Goal: Transaction & Acquisition: Download file/media

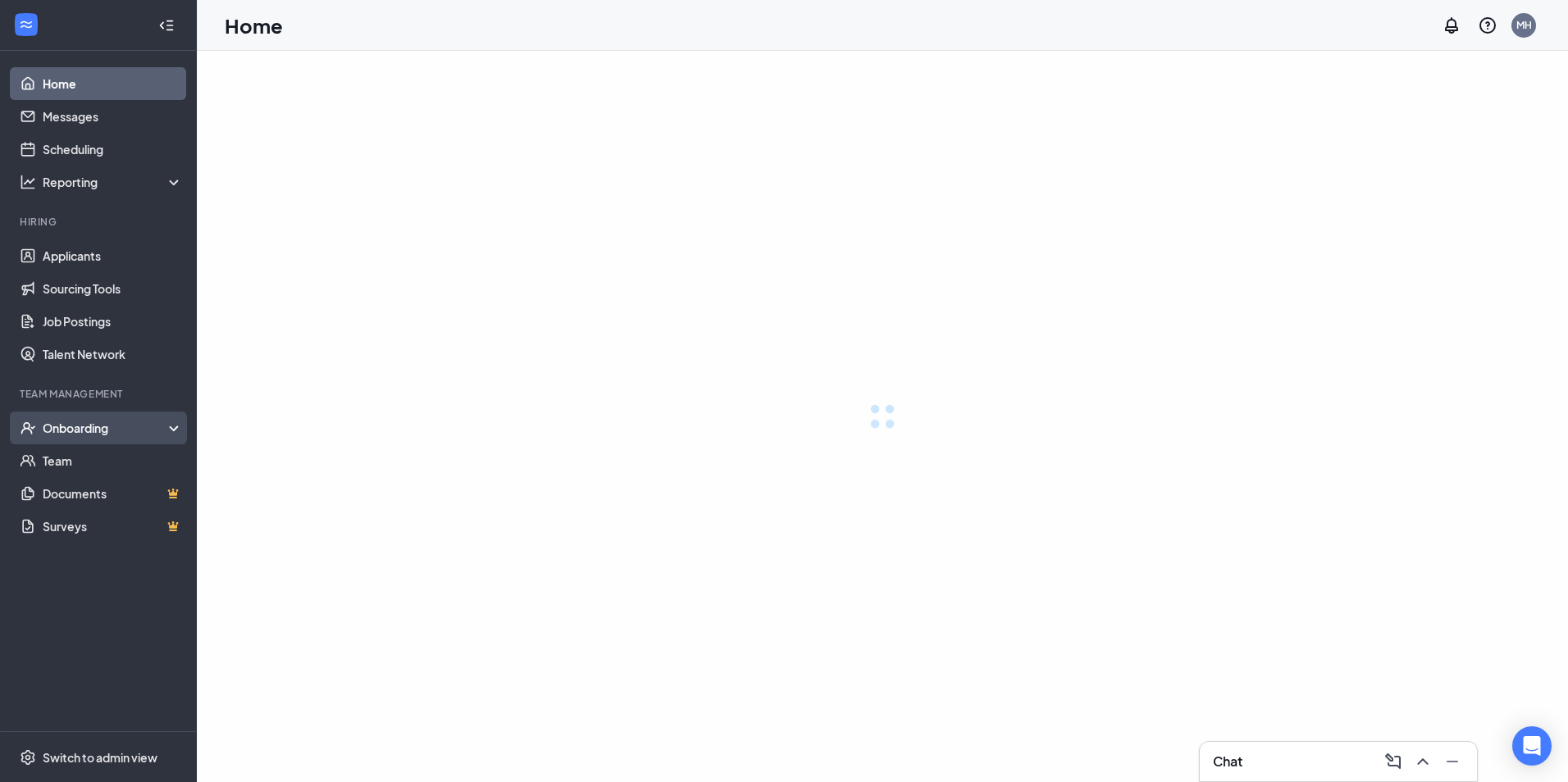
click at [128, 425] on div "Onboarding" at bounding box center [113, 428] width 141 height 16
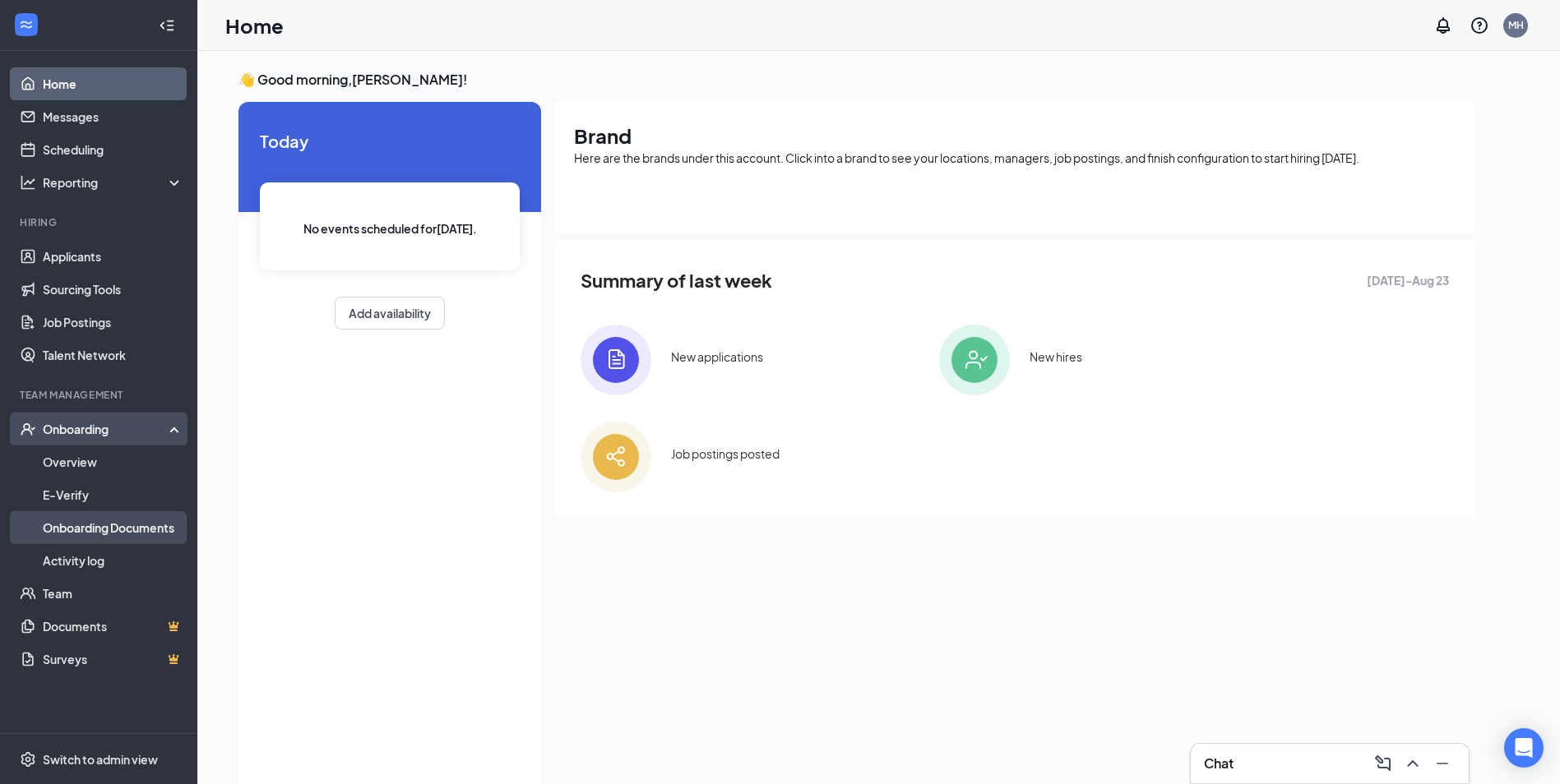
click at [123, 526] on link "Onboarding Documents" at bounding box center [113, 528] width 140 height 33
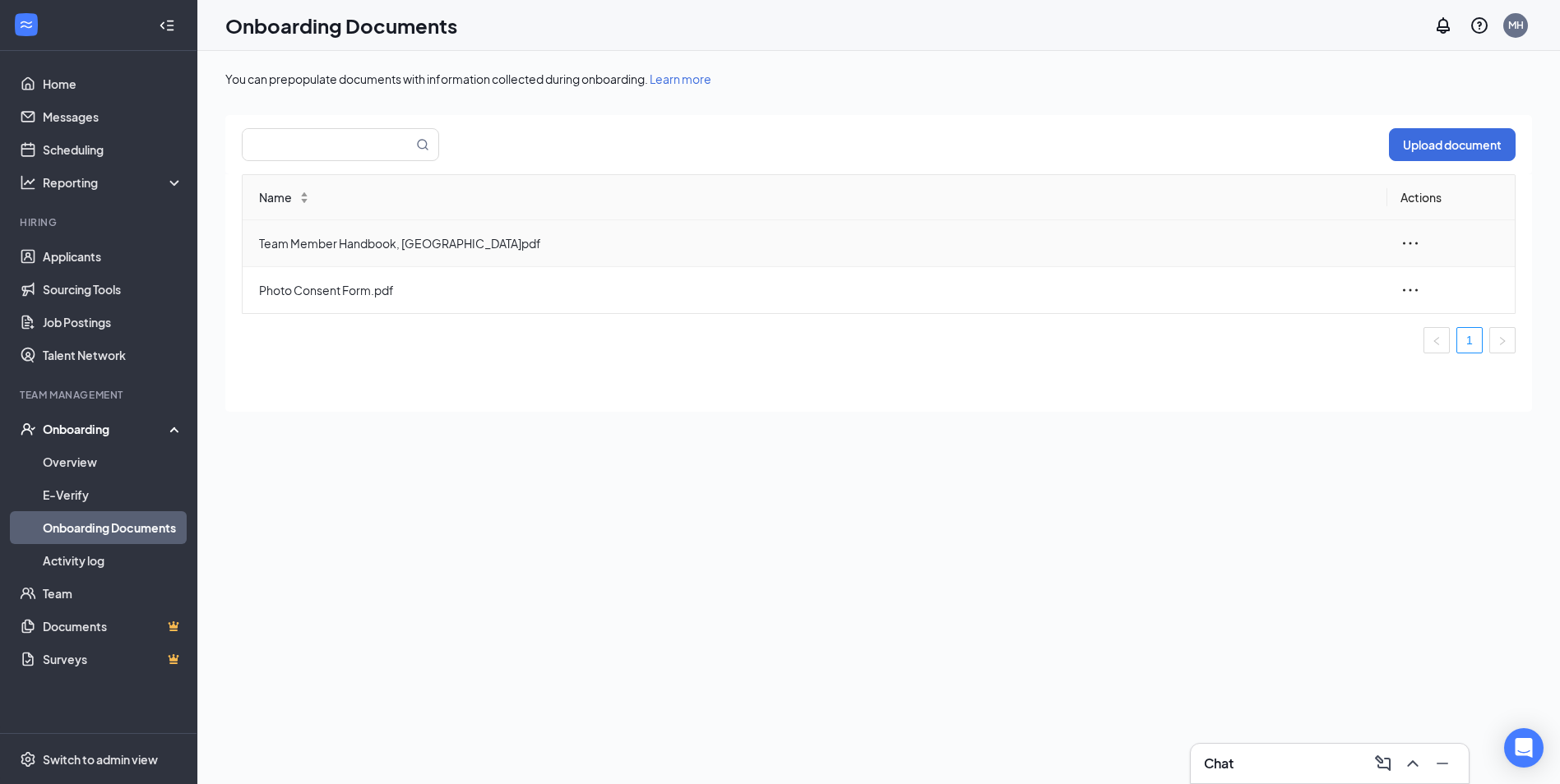
click at [1418, 240] on icon "ellipsis" at bounding box center [1410, 243] width 20 height 20
click at [1350, 280] on div "View and download" at bounding box center [1321, 281] width 178 height 20
click at [1413, 240] on icon "ellipsis" at bounding box center [1410, 243] width 20 height 20
click at [1166, 432] on div "You can prepopulate documents with information collected during onboarding. Lea…" at bounding box center [878, 454] width 1307 height 768
click at [1410, 292] on icon "ellipsis" at bounding box center [1410, 289] width 20 height 20
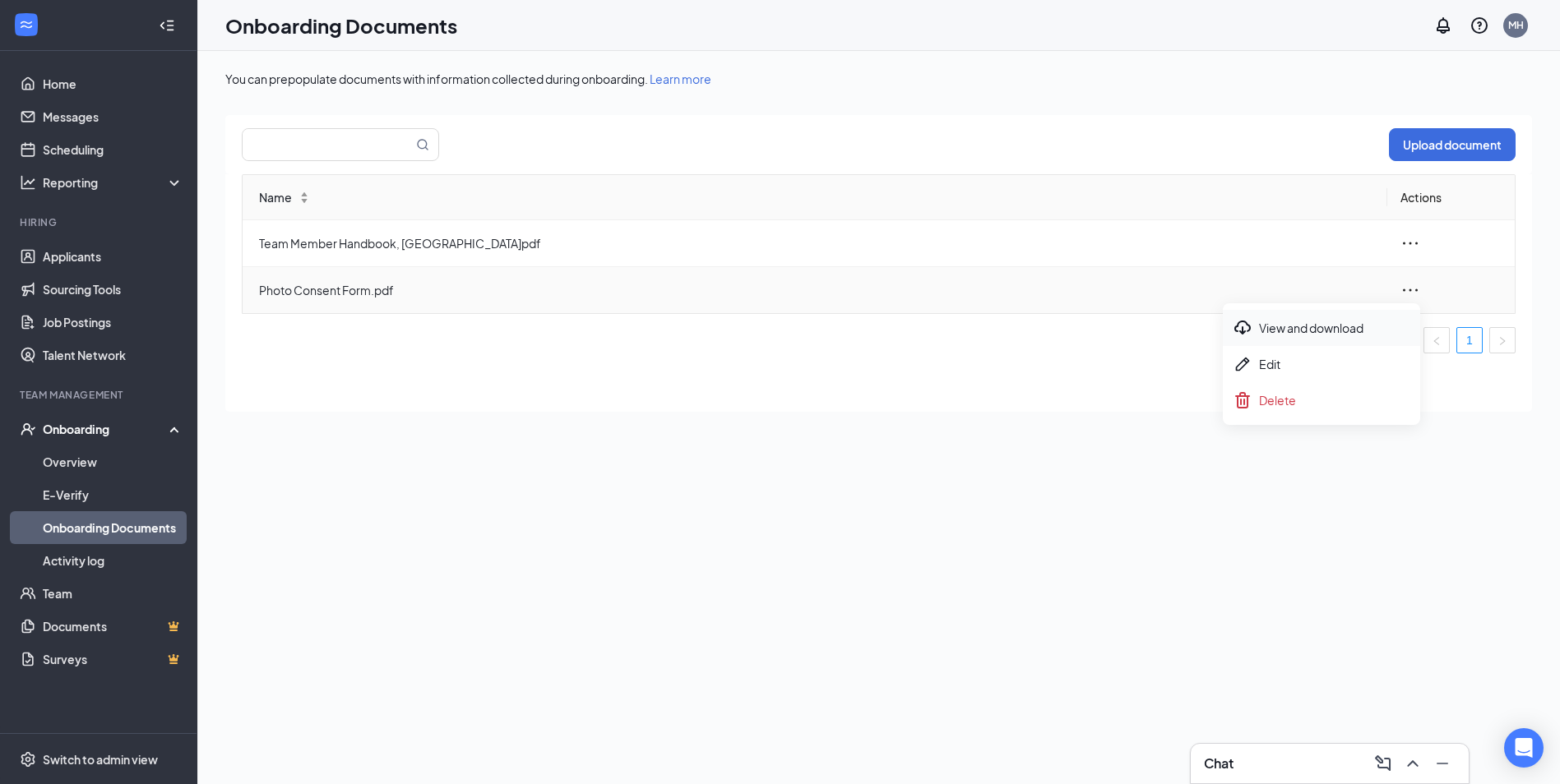
click at [1373, 331] on div "View and download" at bounding box center [1321, 327] width 178 height 20
